Goal: Task Accomplishment & Management: Manage account settings

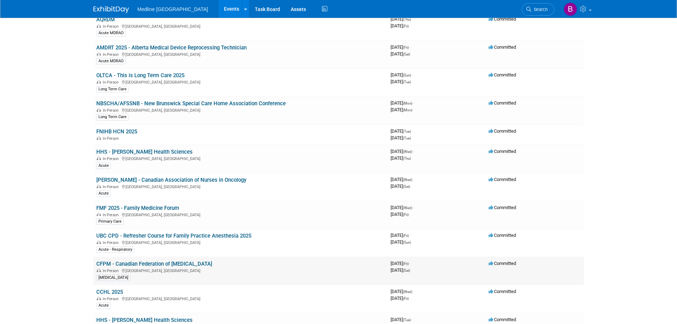
scroll to position [587, 0]
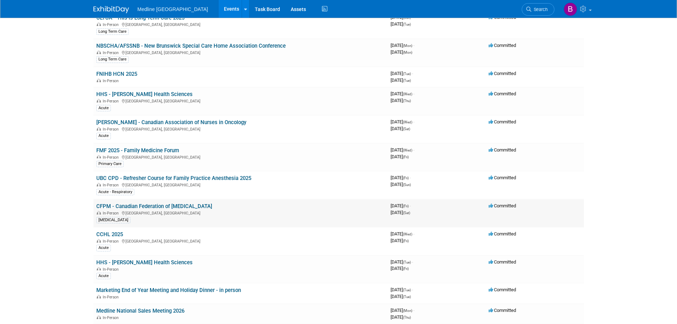
click at [153, 208] on link "CFPM - Canadian Federation of [MEDICAL_DATA]" at bounding box center [154, 206] width 116 height 6
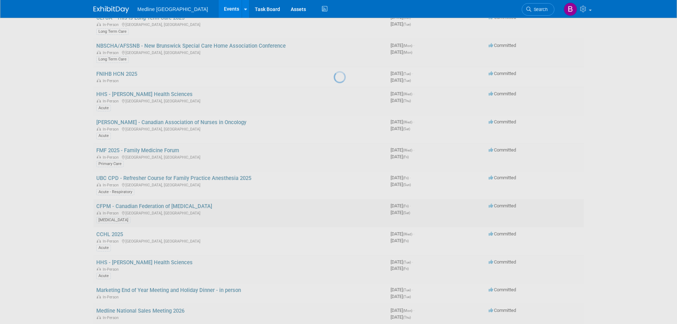
click at [334, 208] on div at bounding box center [339, 162] width 10 height 324
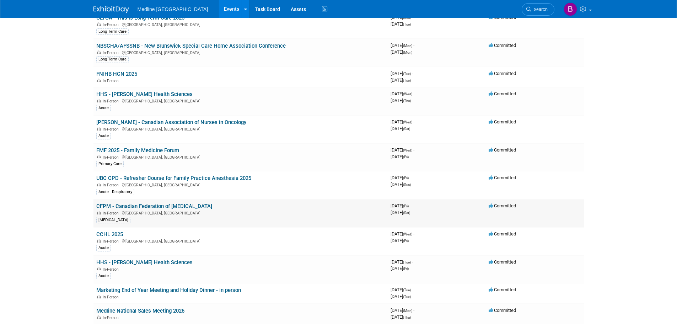
click at [156, 208] on link "CFPM - Canadian Federation of [MEDICAL_DATA]" at bounding box center [154, 206] width 116 height 6
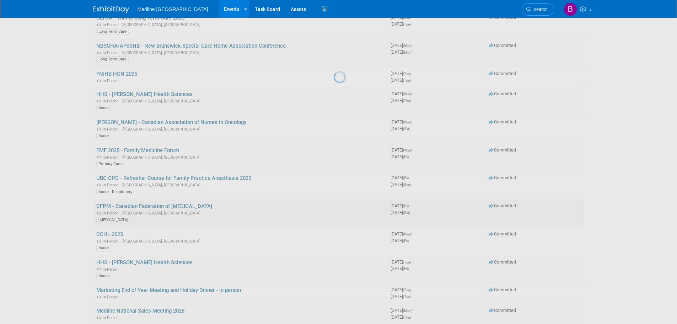
click at [334, 208] on div at bounding box center [339, 162] width 10 height 324
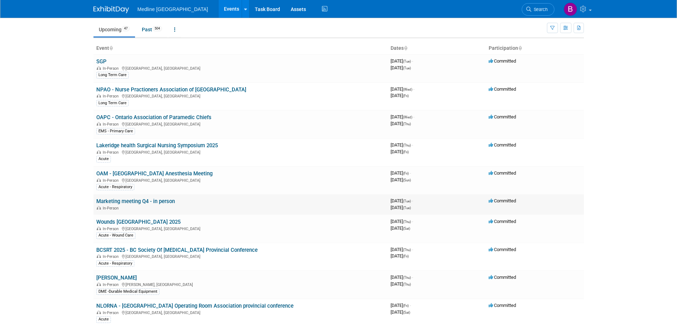
scroll to position [0, 0]
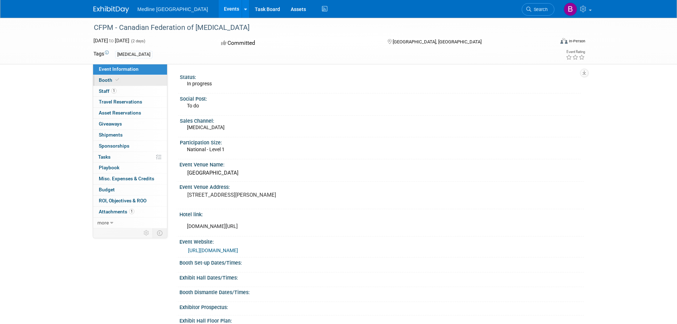
click at [120, 84] on link "Booth" at bounding box center [130, 80] width 74 height 11
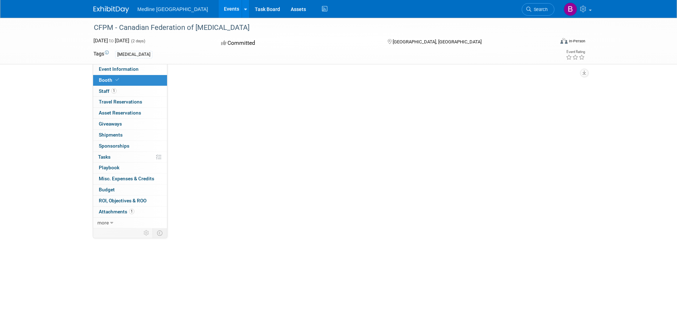
select select "4"
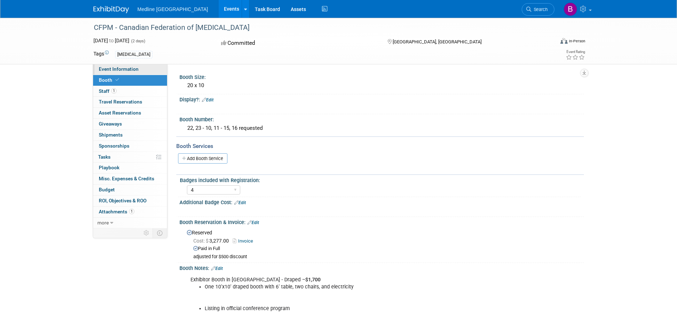
click at [118, 70] on span "Event Information" at bounding box center [119, 69] width 40 height 6
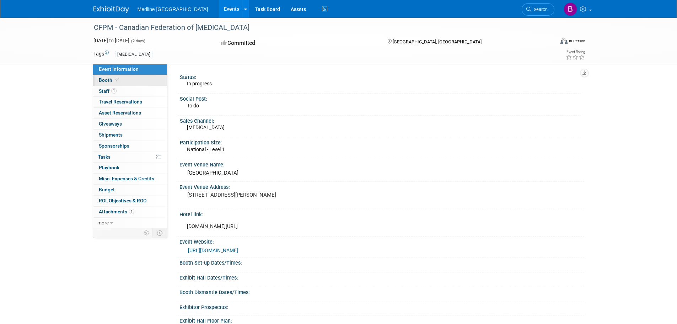
click at [116, 79] on icon at bounding box center [118, 80] width 4 height 4
select select "4"
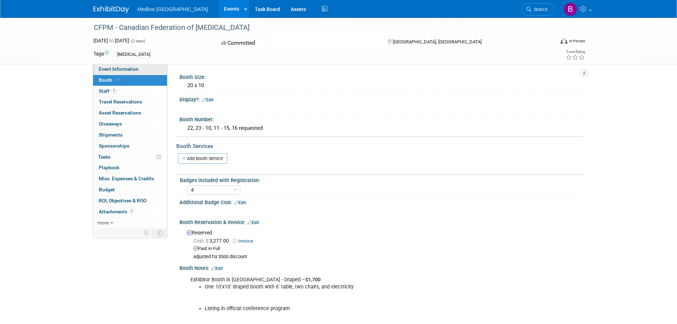
click at [123, 67] on span "Event Information" at bounding box center [119, 69] width 40 height 6
